Goal: Information Seeking & Learning: Learn about a topic

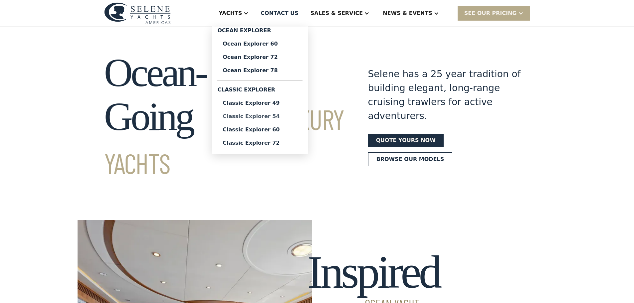
click at [277, 117] on div "Classic Explorer 54" at bounding box center [260, 116] width 75 height 5
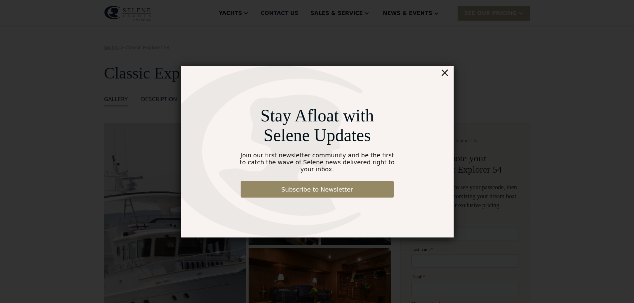
click at [445, 76] on div "×" at bounding box center [444, 72] width 10 height 13
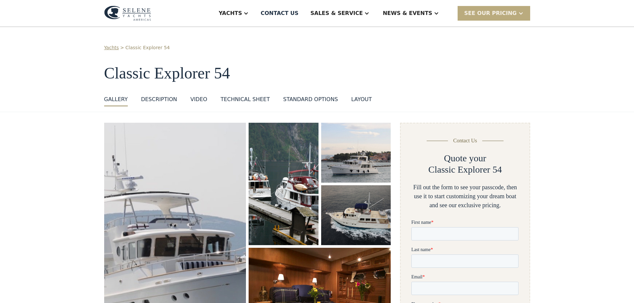
click at [509, 14] on div "SEE Our Pricing" at bounding box center [490, 13] width 53 height 8
click at [338, 62] on div "Yachts > Classic Explorer 54 Classic Explorer 54 GALLERY GALLERY VIRTUAL TOUR D…" at bounding box center [317, 75] width 426 height 62
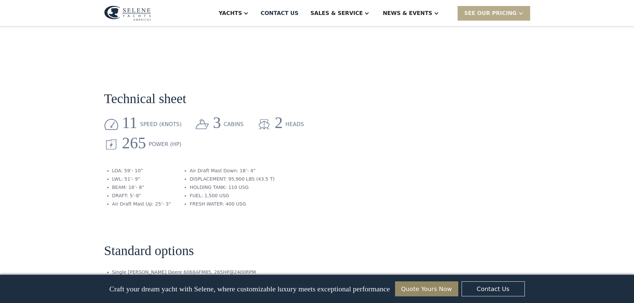
scroll to position [632, 0]
